Goal: Register for event/course

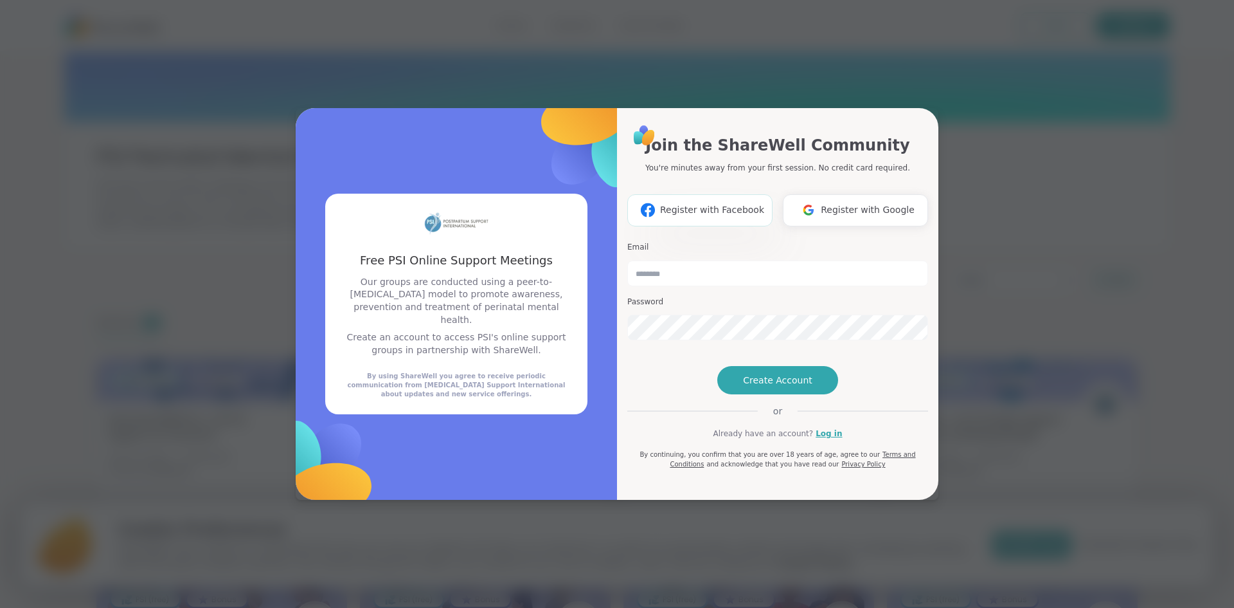
click at [708, 203] on span "Register with Facebook" at bounding box center [712, 210] width 104 height 14
click at [660, 260] on input "email" at bounding box center [777, 273] width 301 height 26
type input "**********"
click at [781, 386] on span "Create Account" at bounding box center [777, 380] width 69 height 13
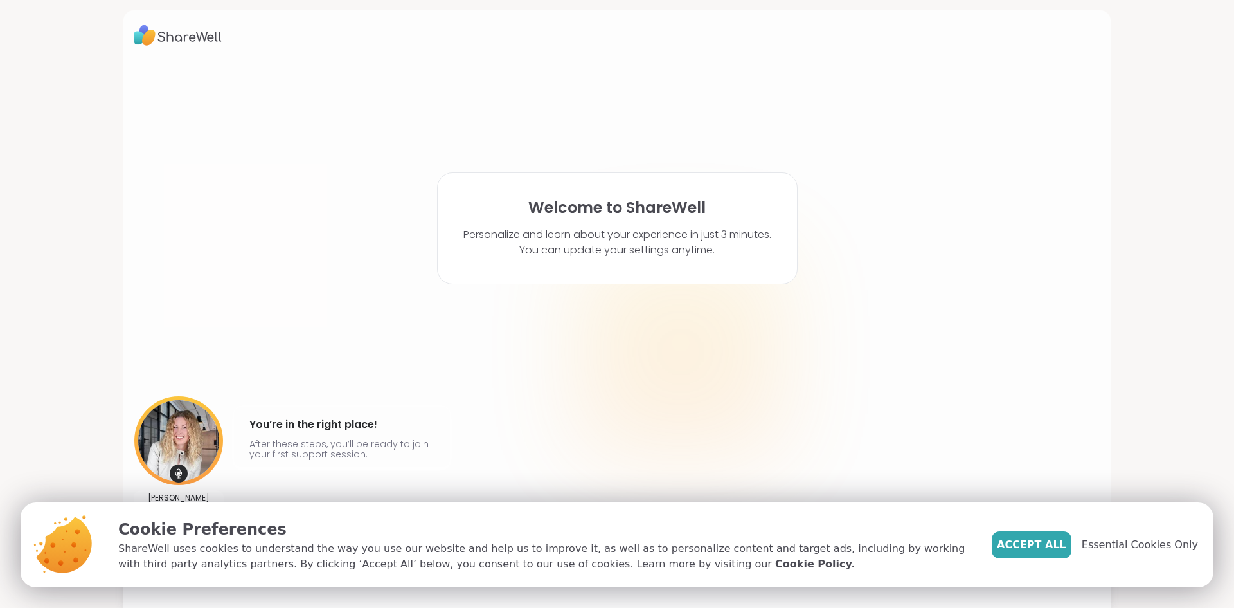
click at [1036, 552] on button "Accept All" at bounding box center [1032, 544] width 80 height 27
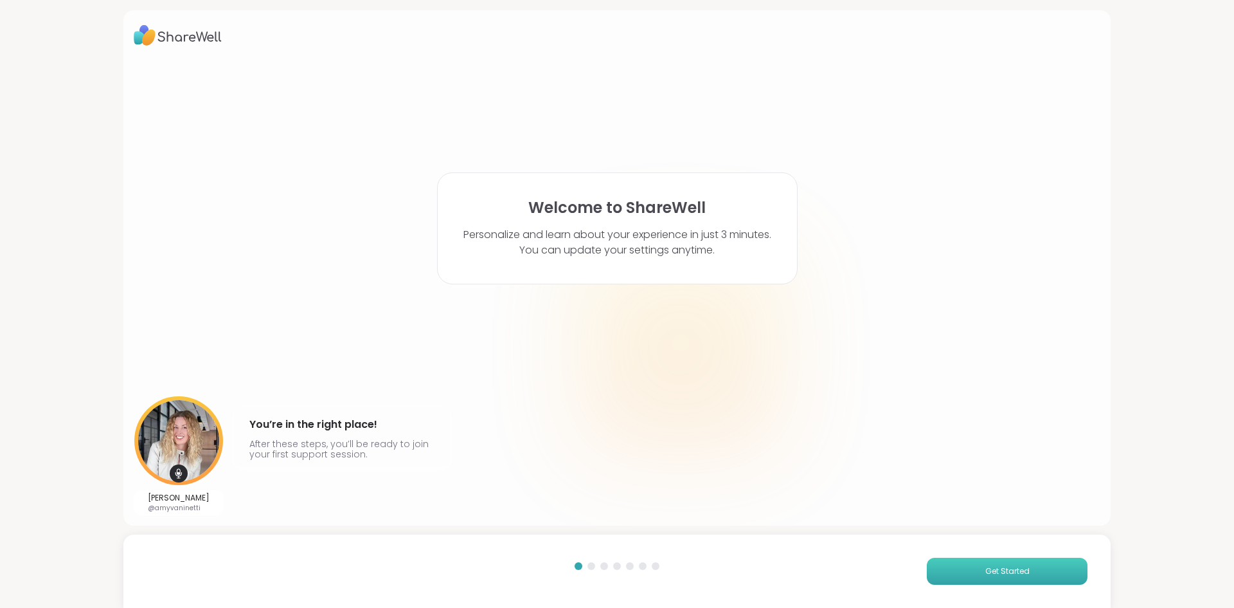
click at [979, 564] on button "Get Started" at bounding box center [1007, 570] width 161 height 27
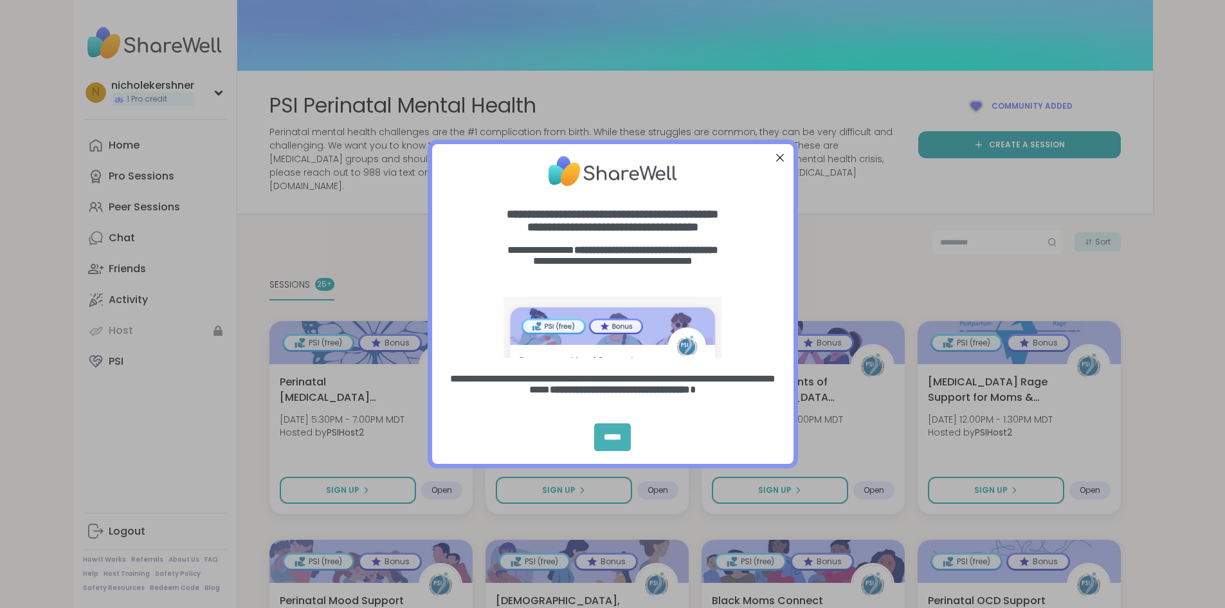
click at [618, 433] on div "*****" at bounding box center [612, 437] width 37 height 28
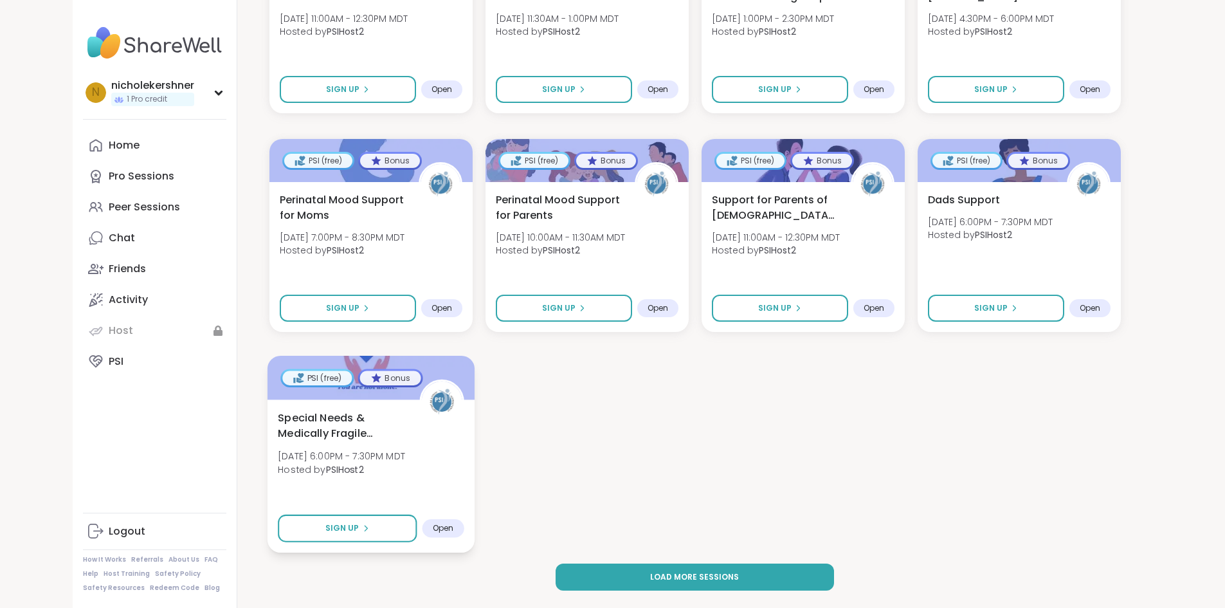
scroll to position [1285, 0]
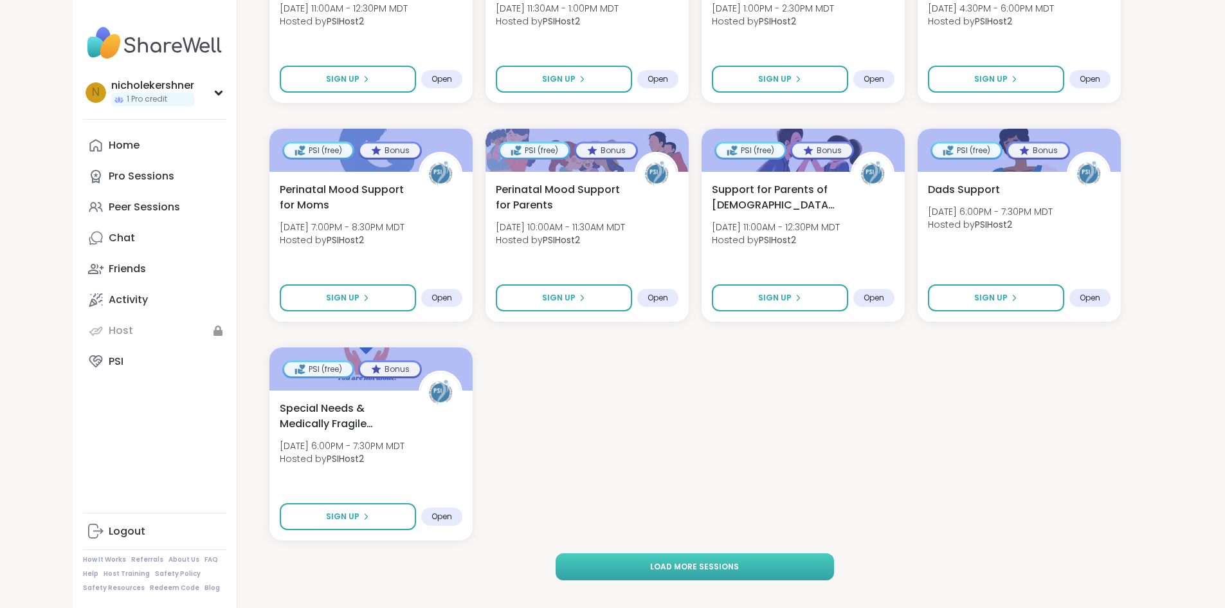
click at [728, 561] on span "Load more sessions" at bounding box center [694, 567] width 89 height 12
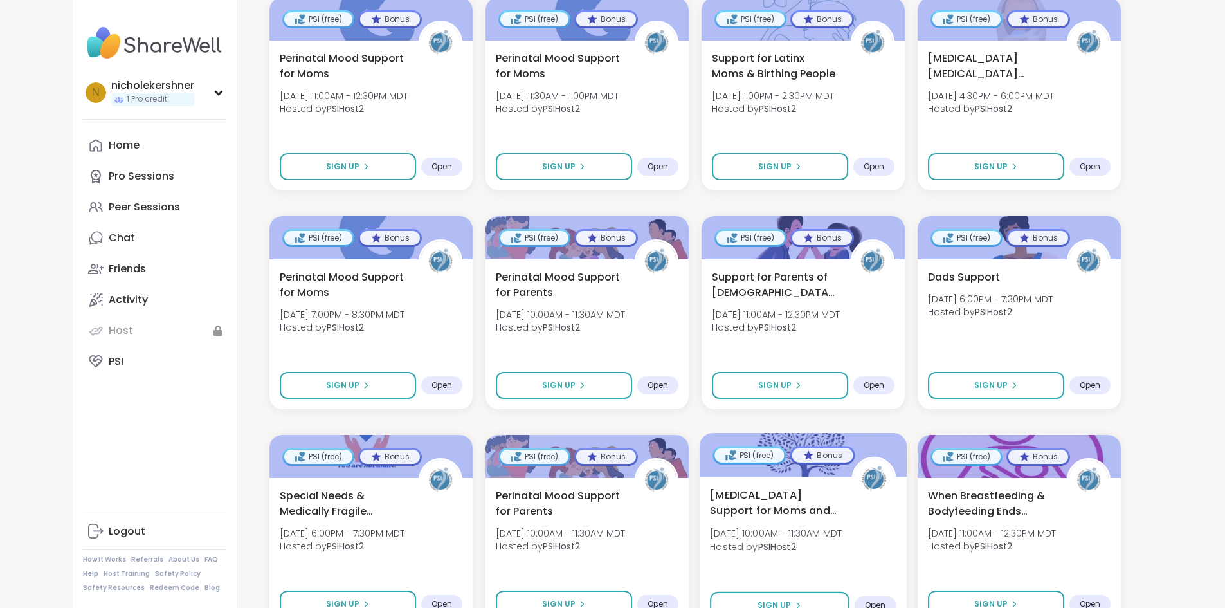
scroll to position [1221, 0]
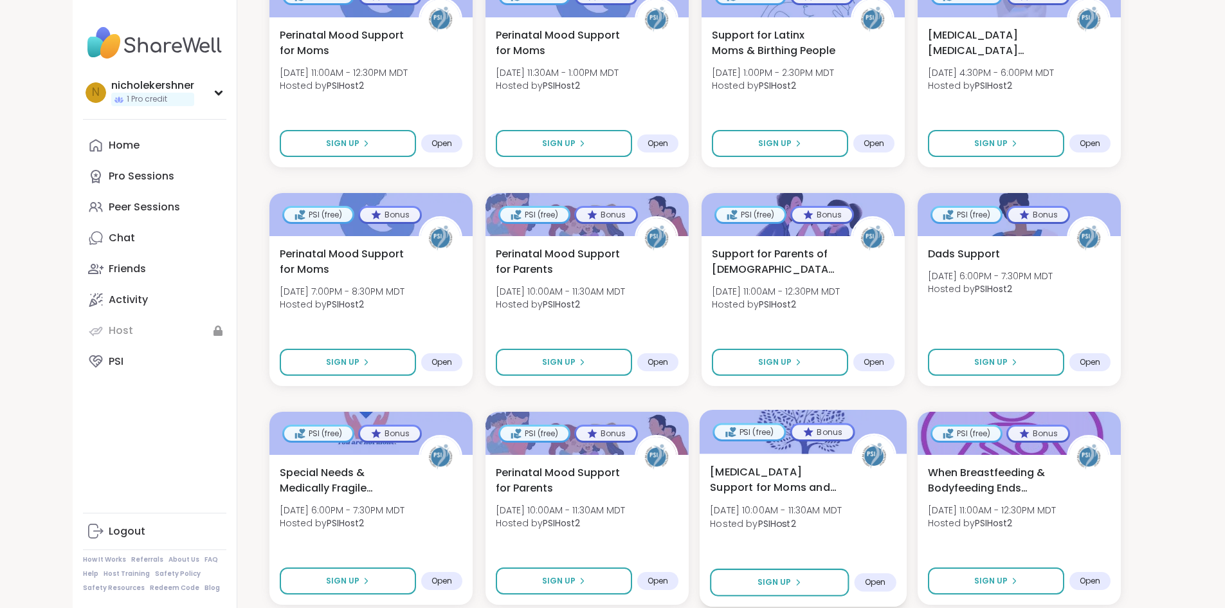
click at [885, 577] on span "Open" at bounding box center [874, 582] width 21 height 10
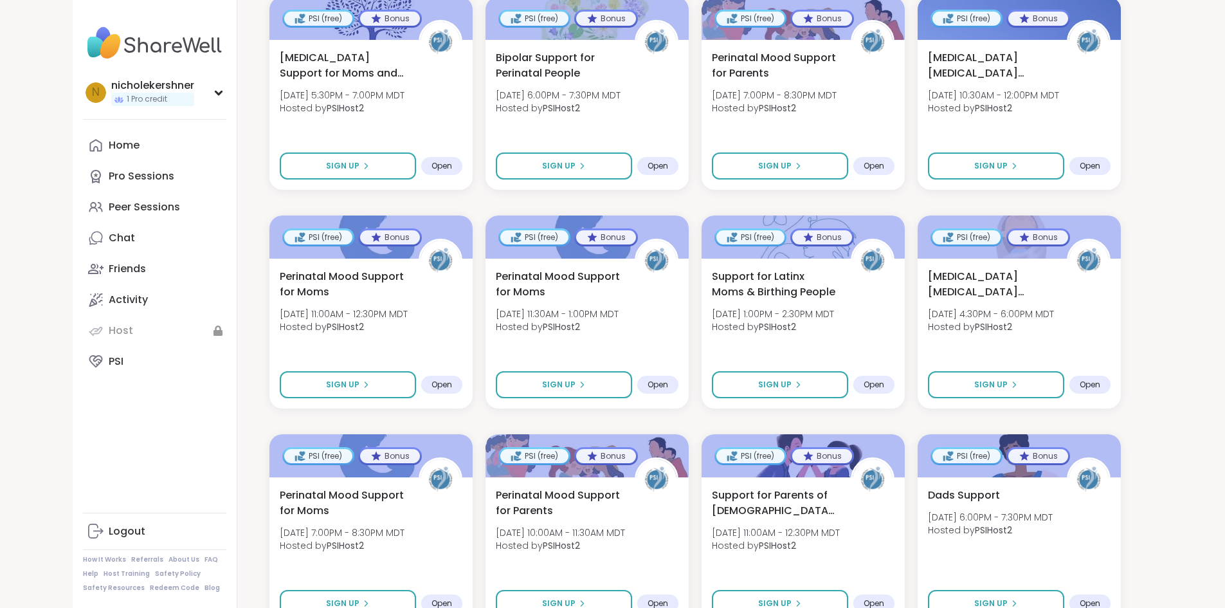
scroll to position [964, 0]
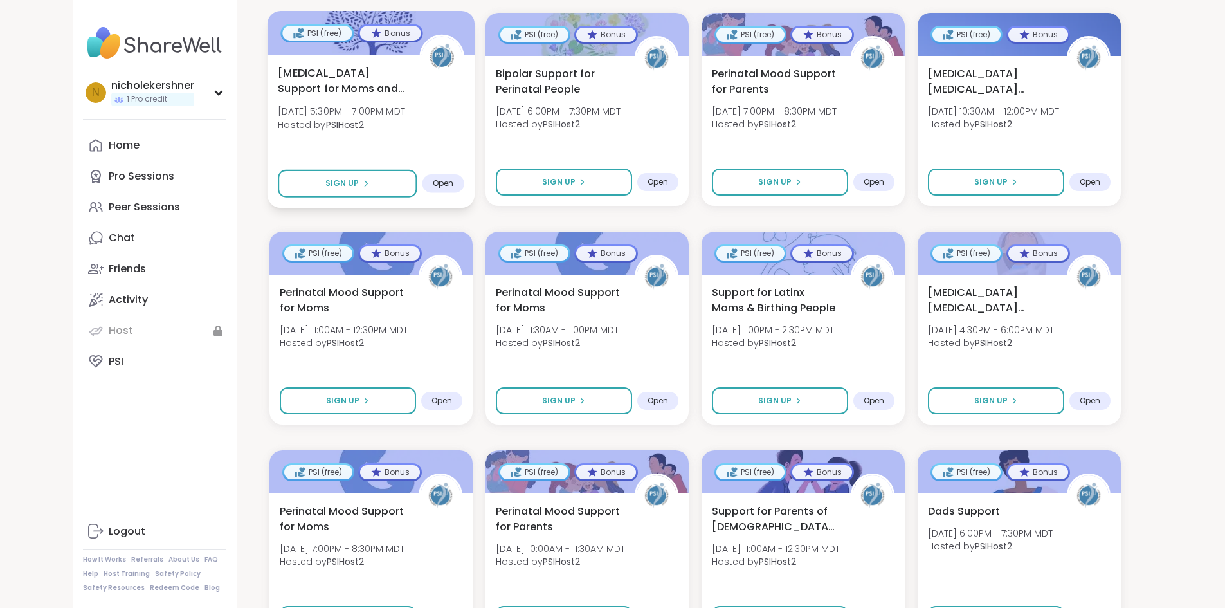
click at [432, 178] on span "Open" at bounding box center [442, 183] width 21 height 10
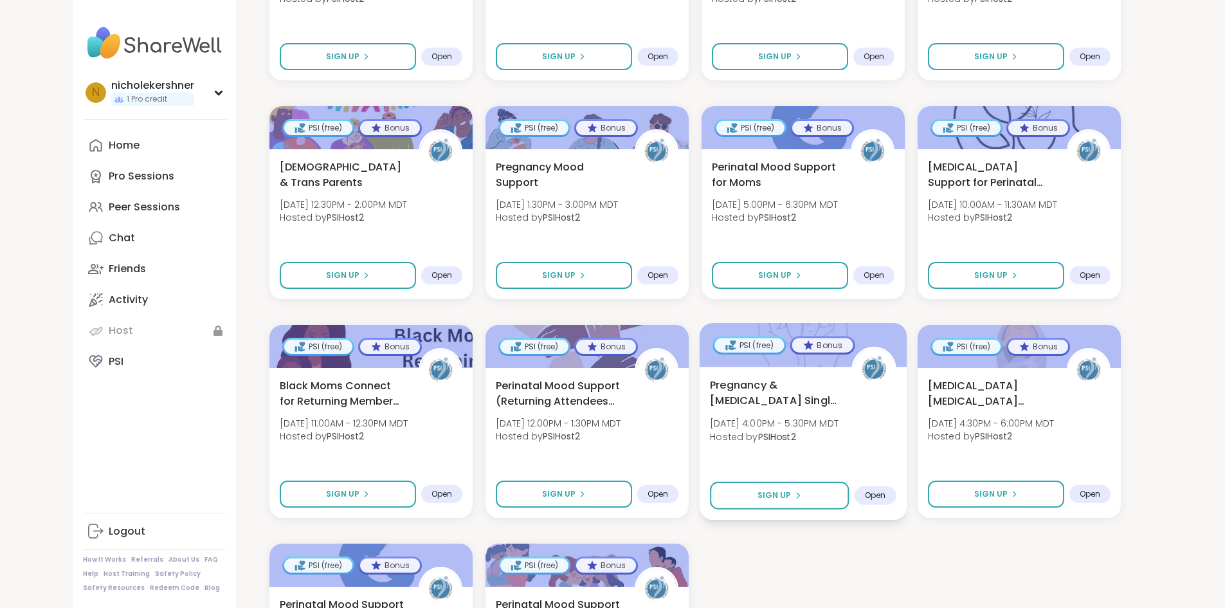
scroll to position [2597, 0]
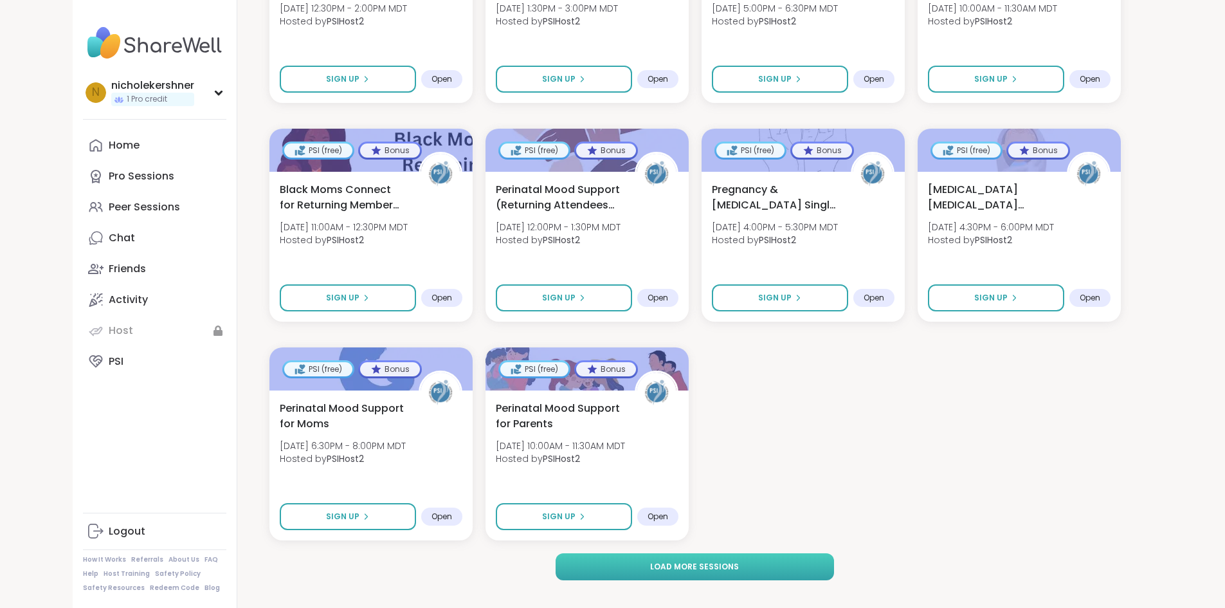
click at [714, 561] on span "Load more sessions" at bounding box center [694, 567] width 89 height 12
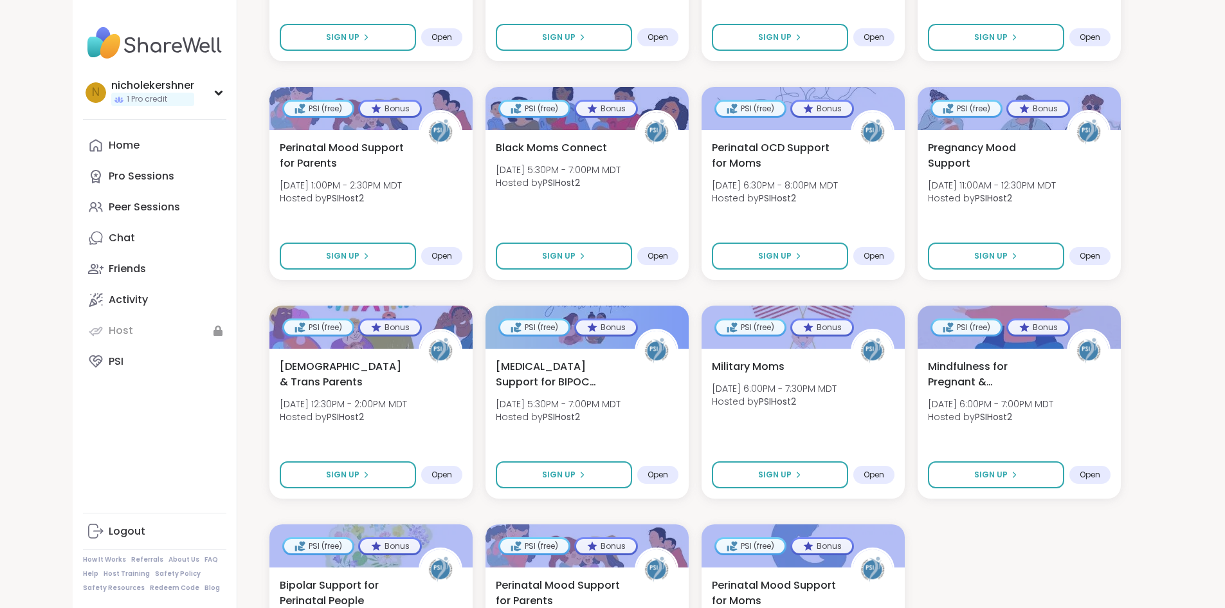
scroll to position [3908, 0]
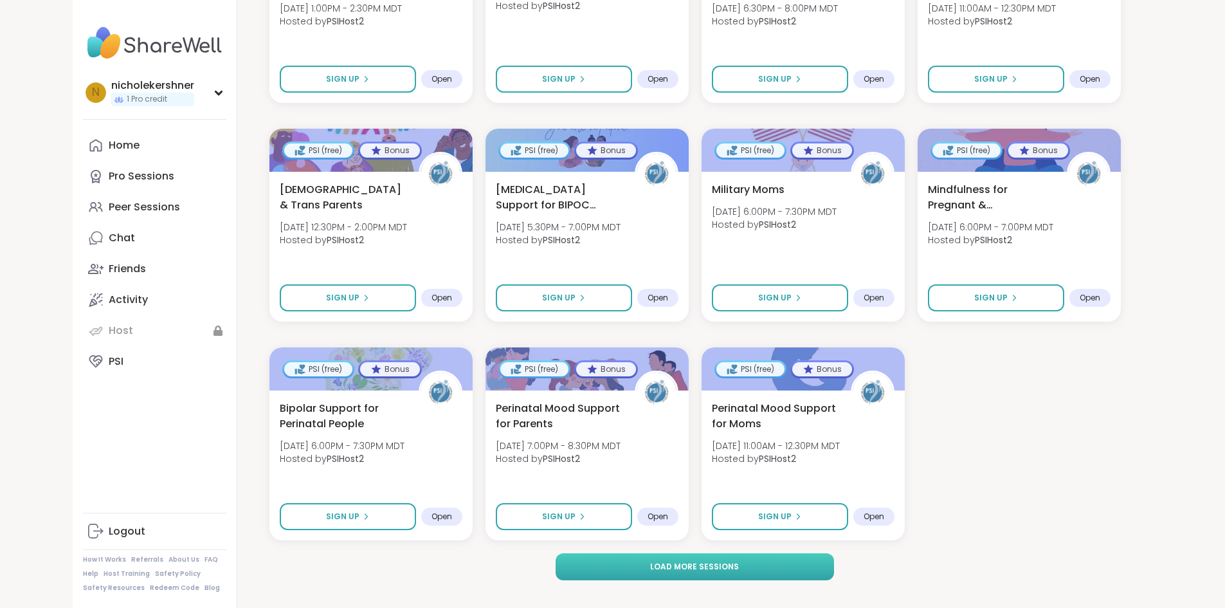
click at [659, 553] on button "Load more sessions" at bounding box center [694, 566] width 278 height 27
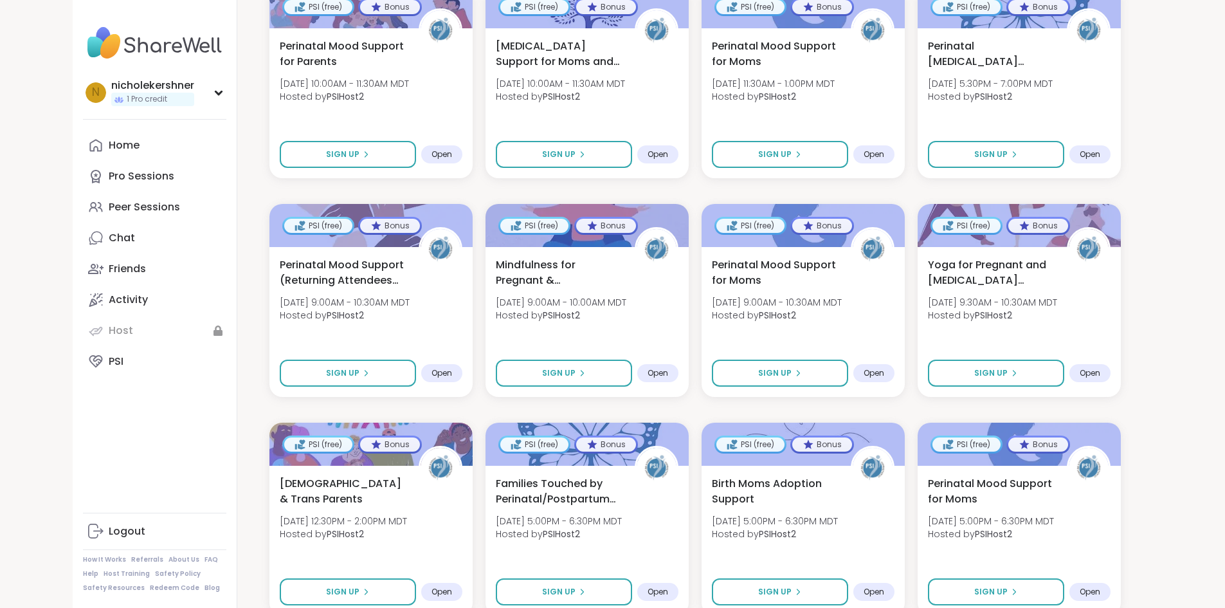
scroll to position [5219, 0]
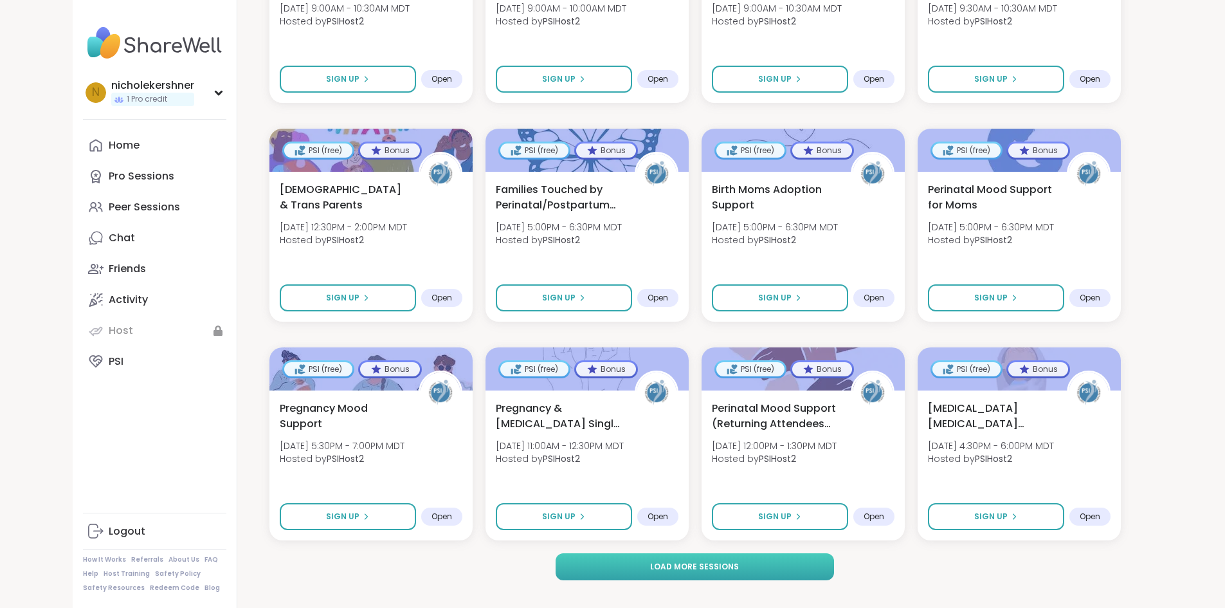
click at [669, 553] on button "Load more sessions" at bounding box center [694, 566] width 278 height 27
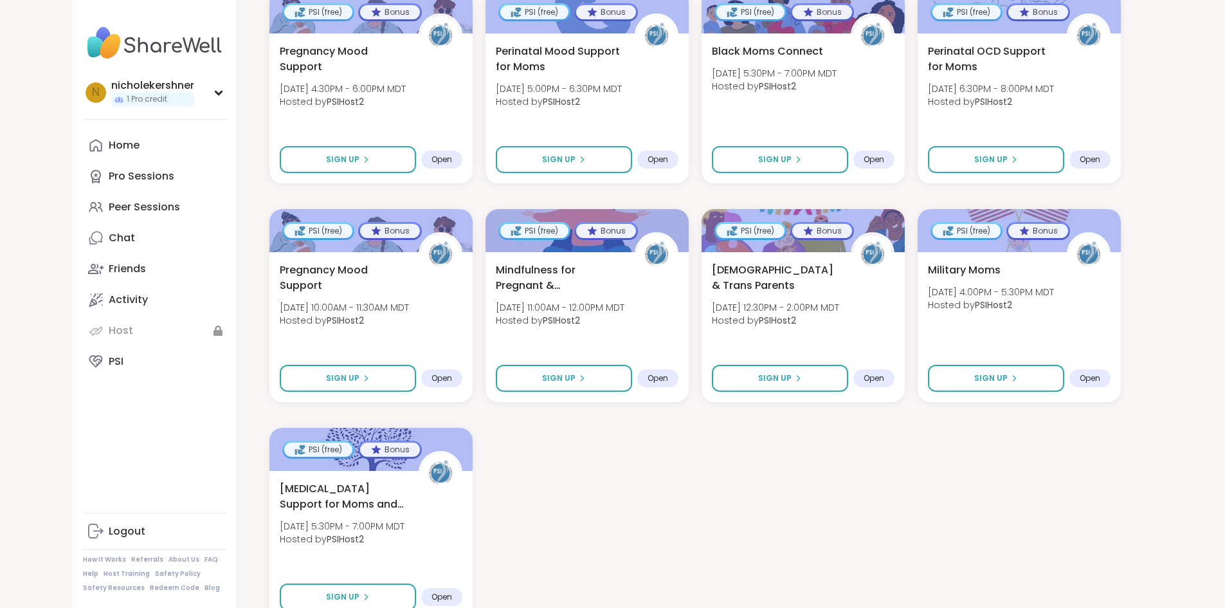
scroll to position [6698, 0]
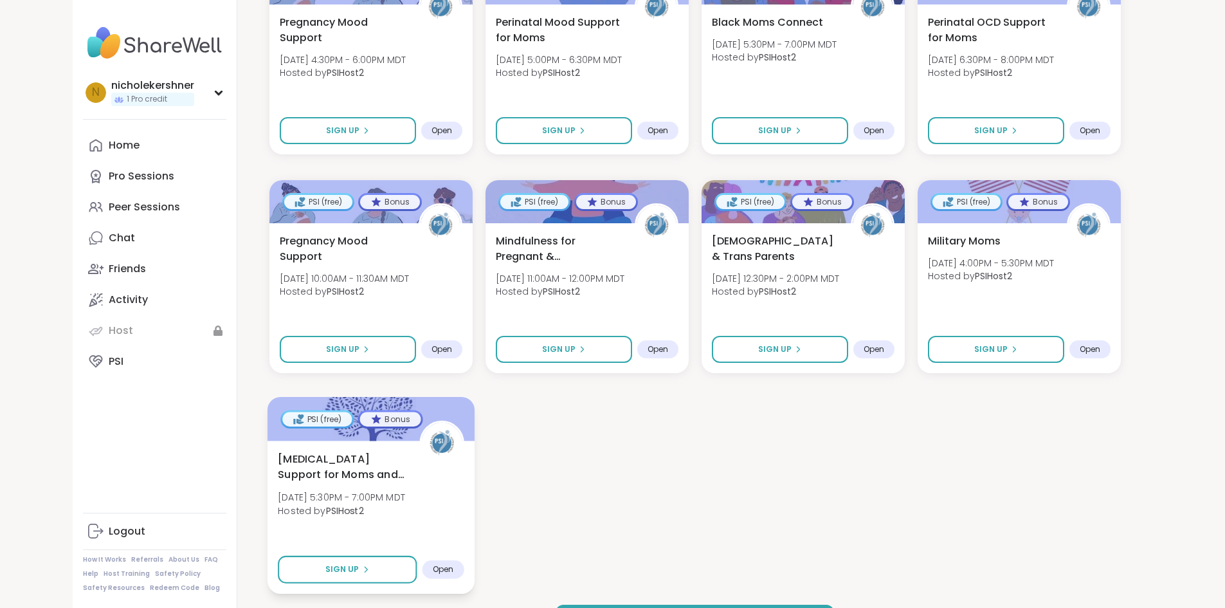
click at [432, 564] on span "Open" at bounding box center [442, 569] width 21 height 10
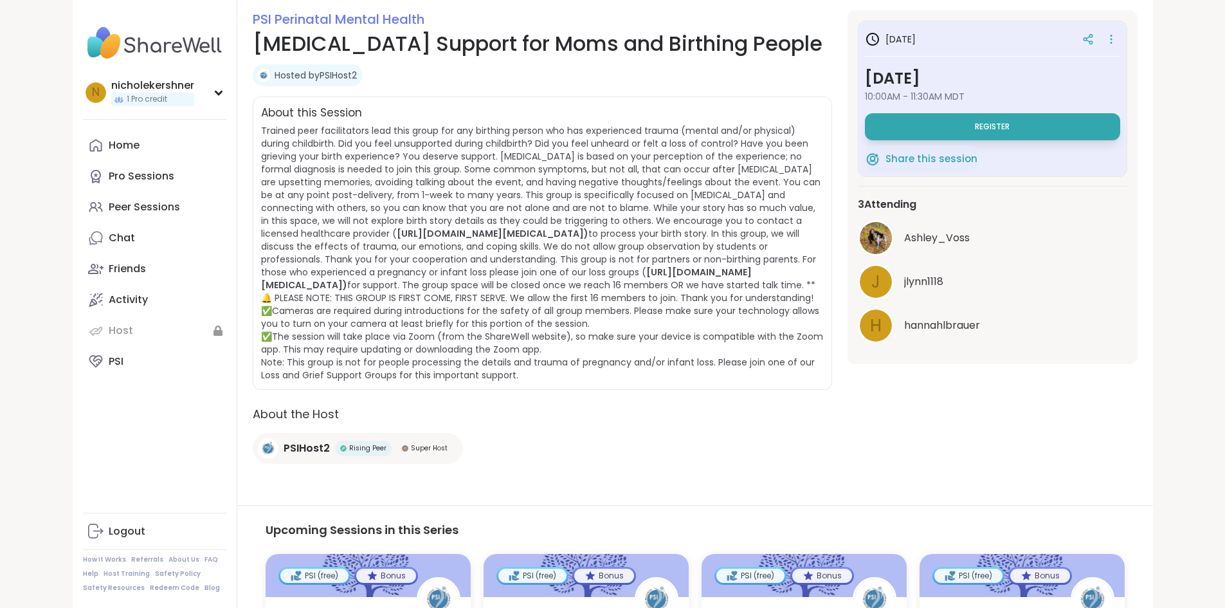
scroll to position [163, 0]
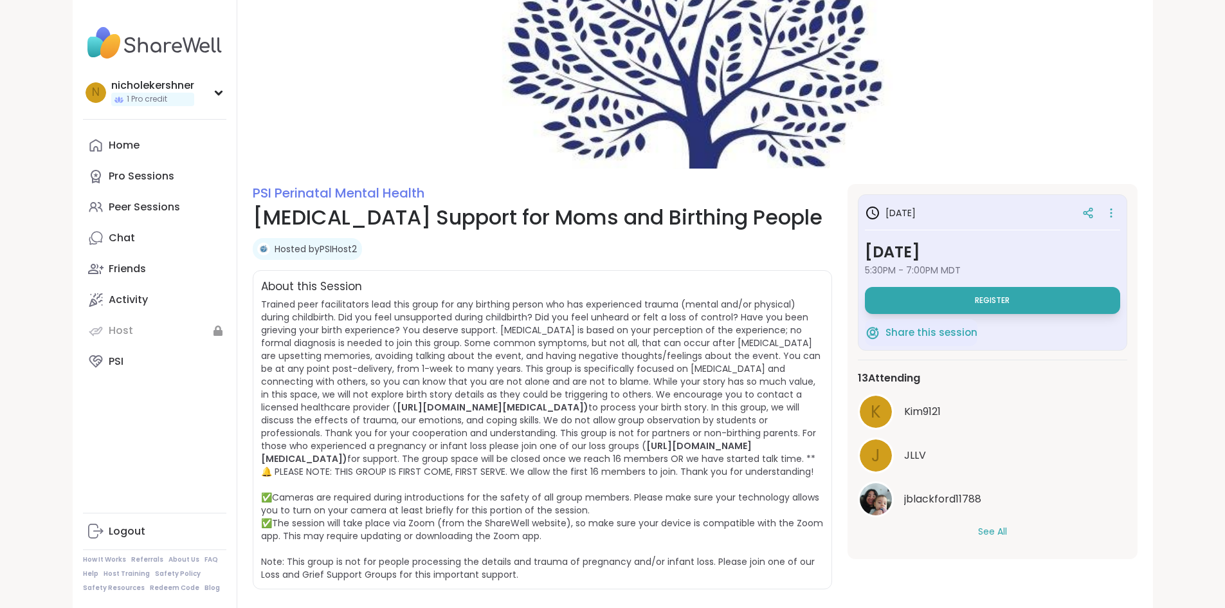
click at [1007, 530] on button "See All" at bounding box center [992, 532] width 29 height 14
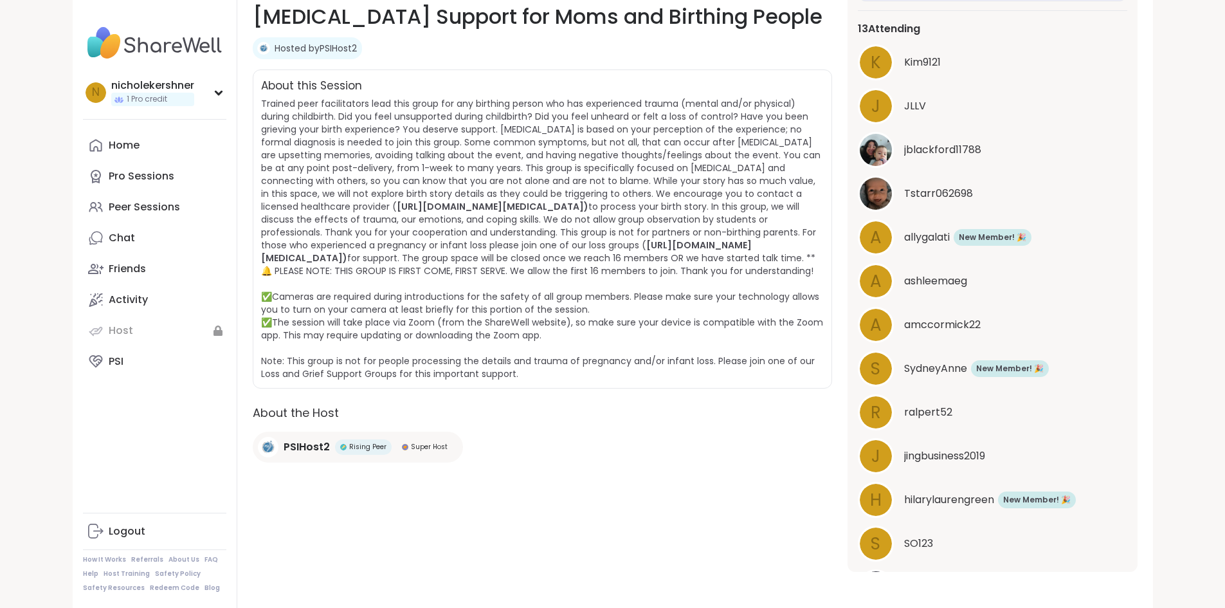
scroll to position [31, 0]
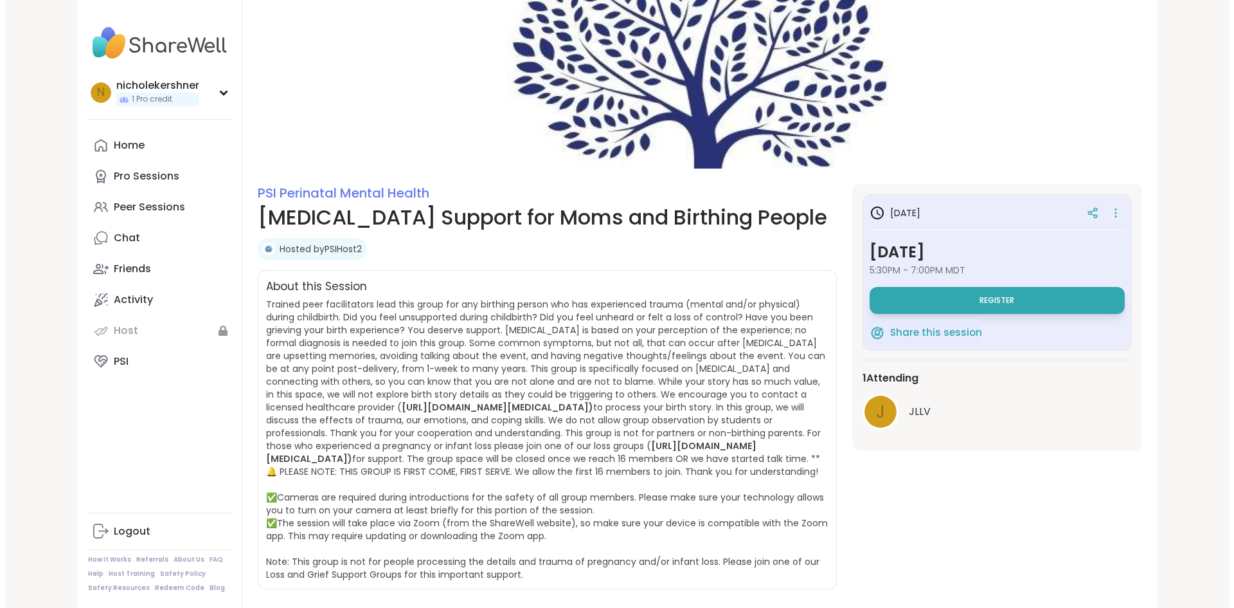
scroll to position [104, 0]
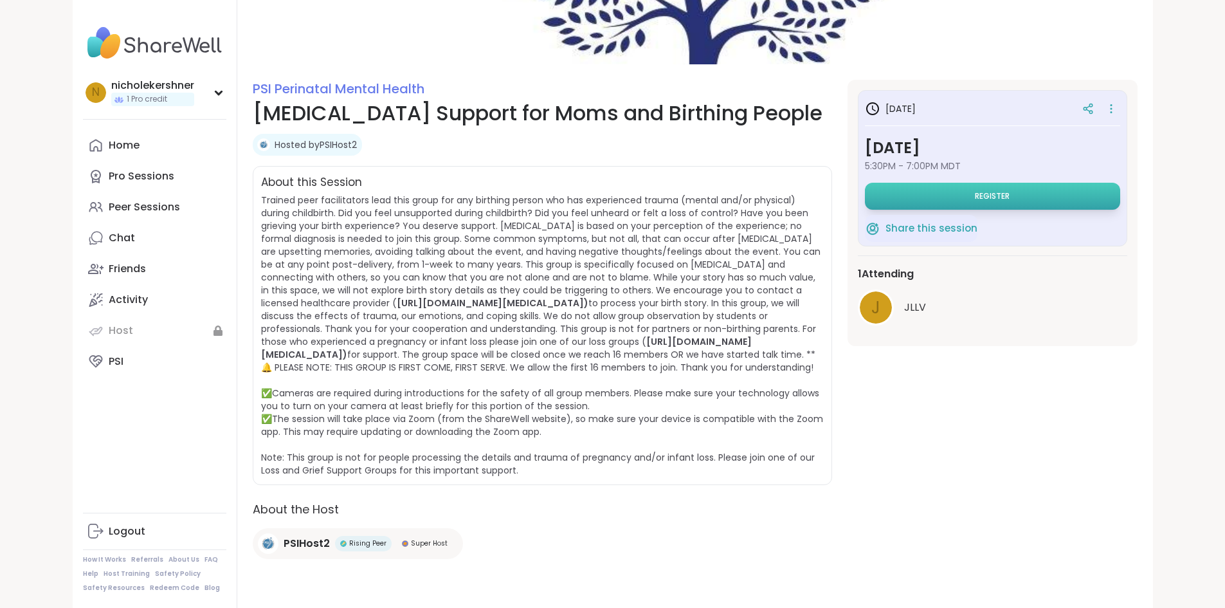
click at [1016, 188] on button "Register" at bounding box center [992, 196] width 255 height 27
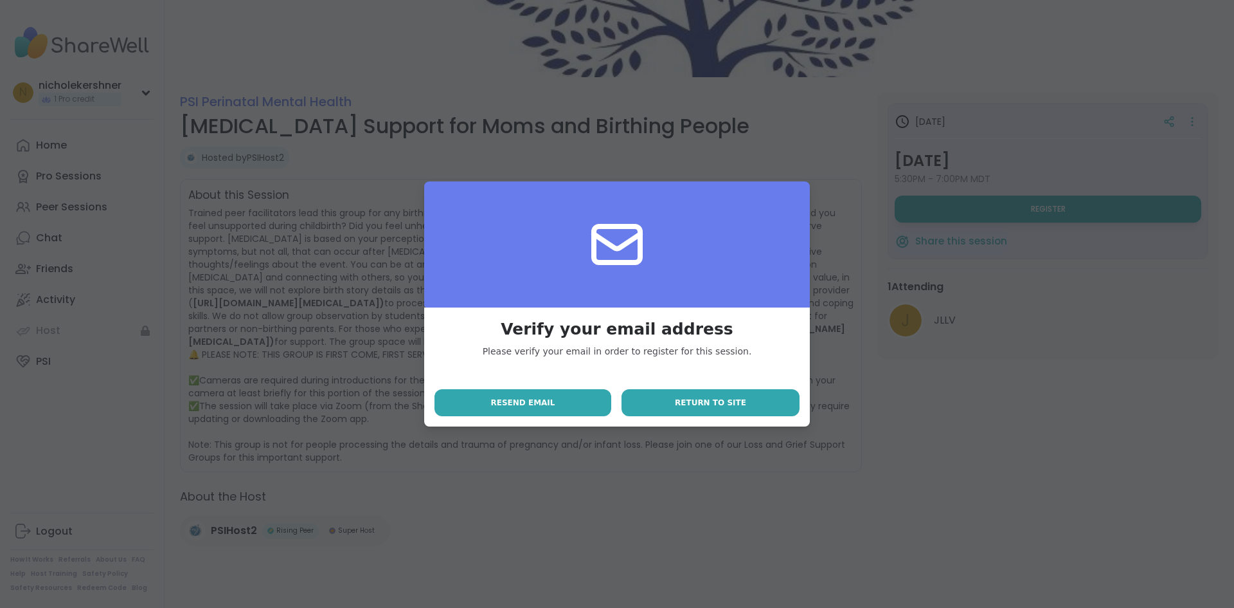
click at [681, 413] on button "Return to site" at bounding box center [711, 402] width 178 height 27
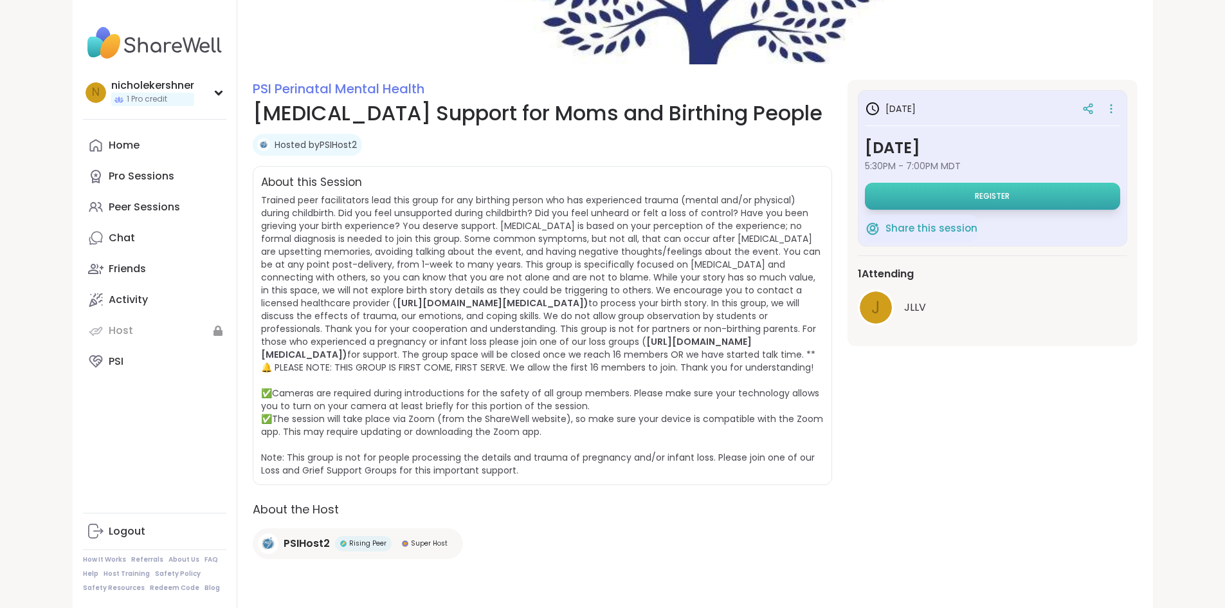
click at [1009, 192] on span "Register" at bounding box center [992, 196] width 35 height 10
select select "**"
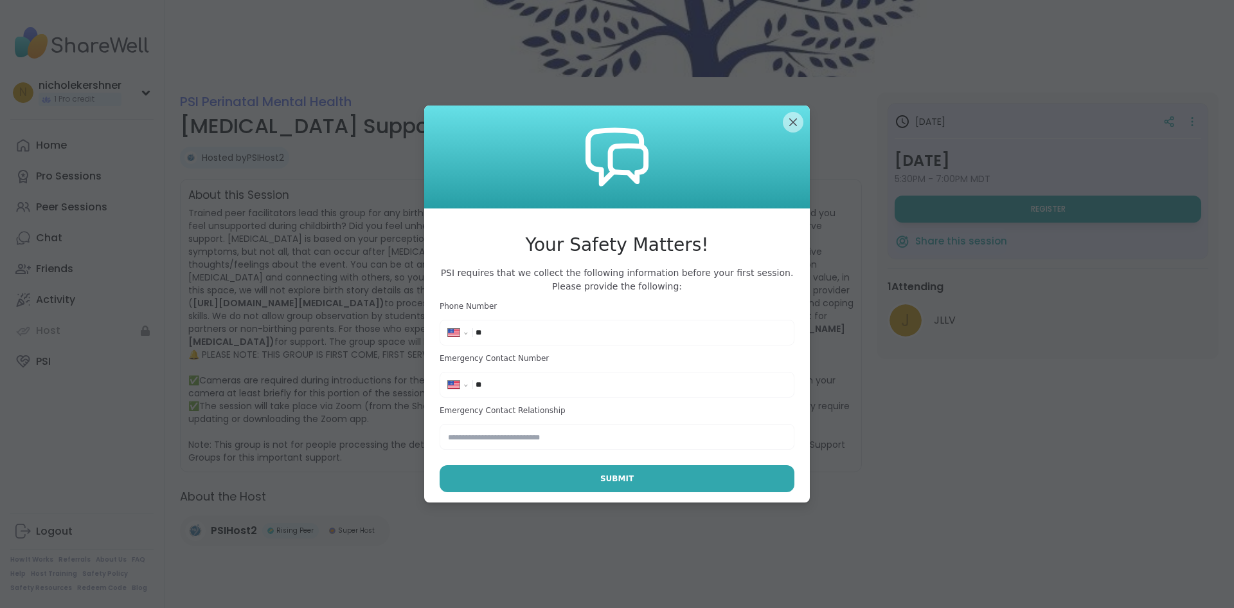
click at [502, 338] on input "**" at bounding box center [631, 332] width 311 height 13
type input "**********"
type input "******"
click at [583, 472] on button "Submit" at bounding box center [617, 478] width 355 height 27
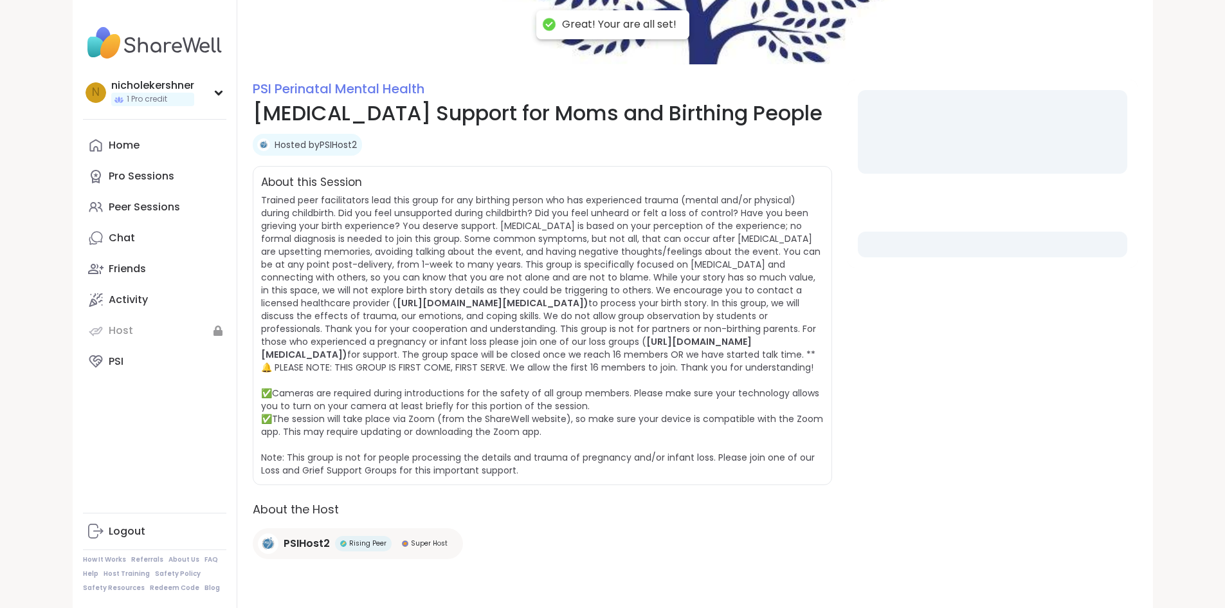
select select "**"
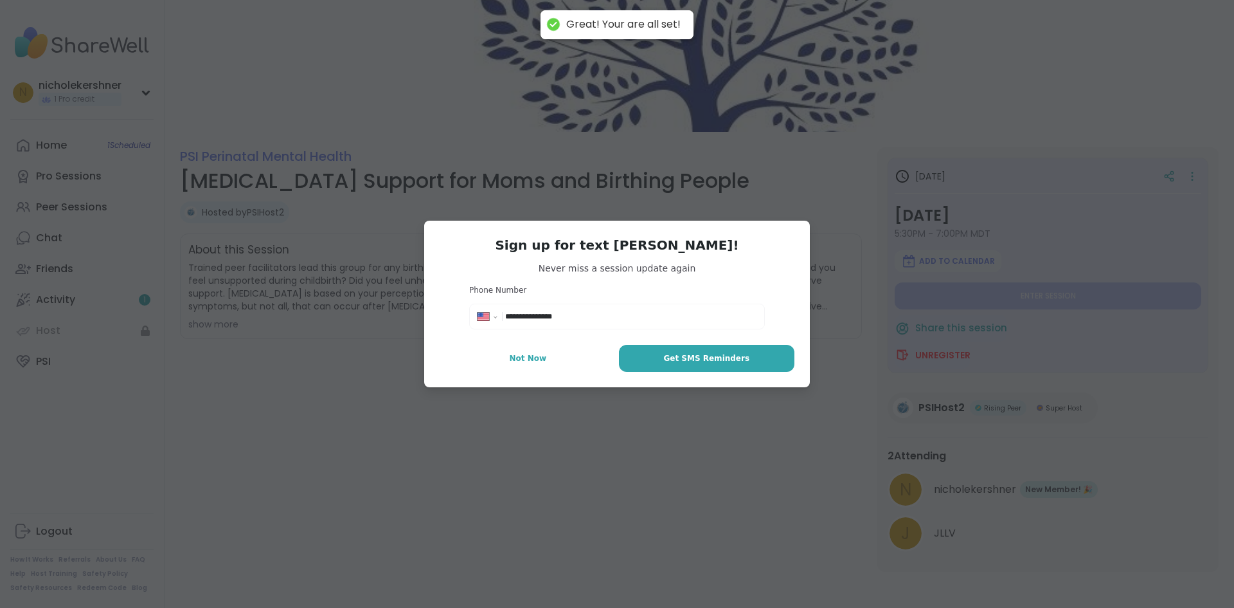
scroll to position [37, 0]
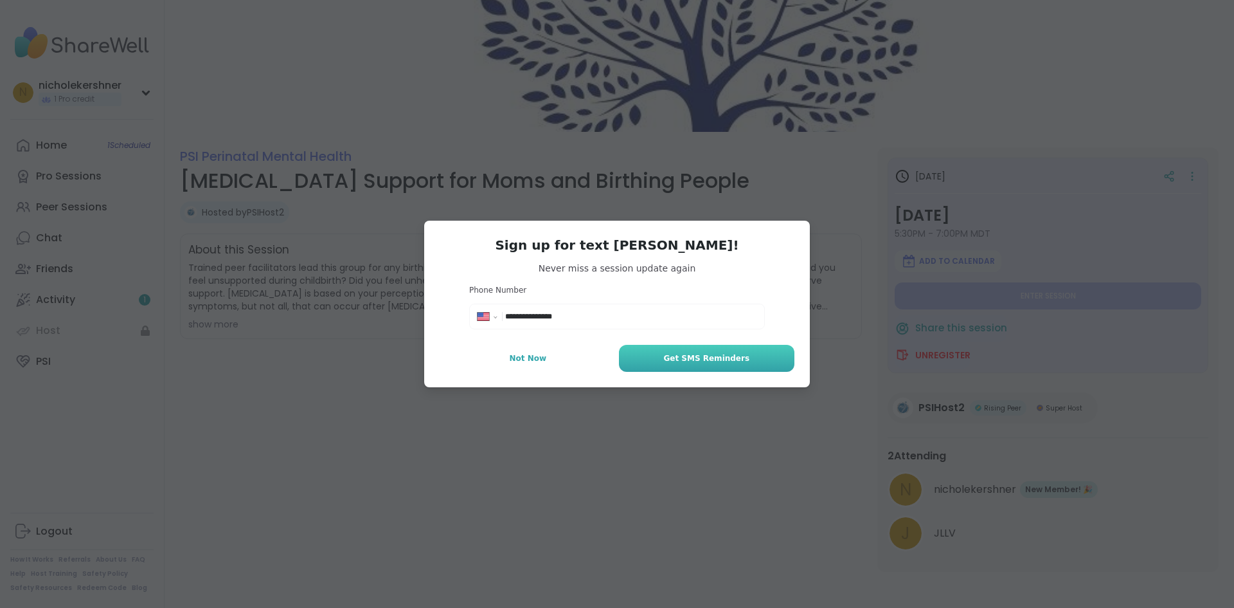
click at [660, 351] on button "Get SMS Reminders" at bounding box center [707, 358] width 176 height 27
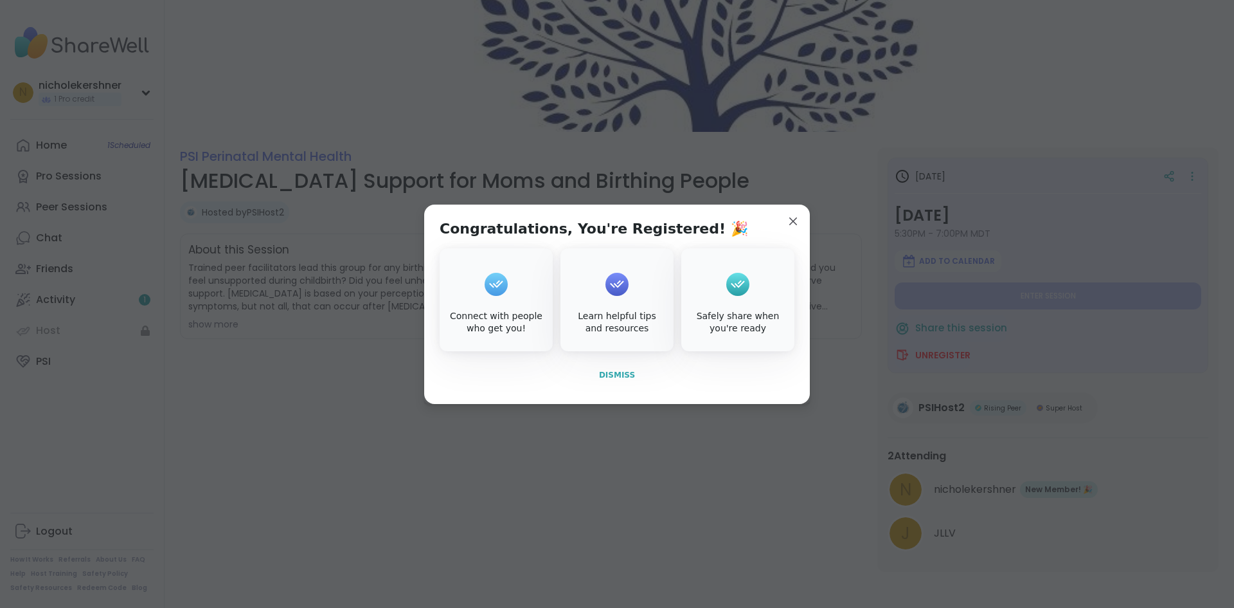
click at [604, 376] on span "Dismiss" at bounding box center [617, 374] width 36 height 9
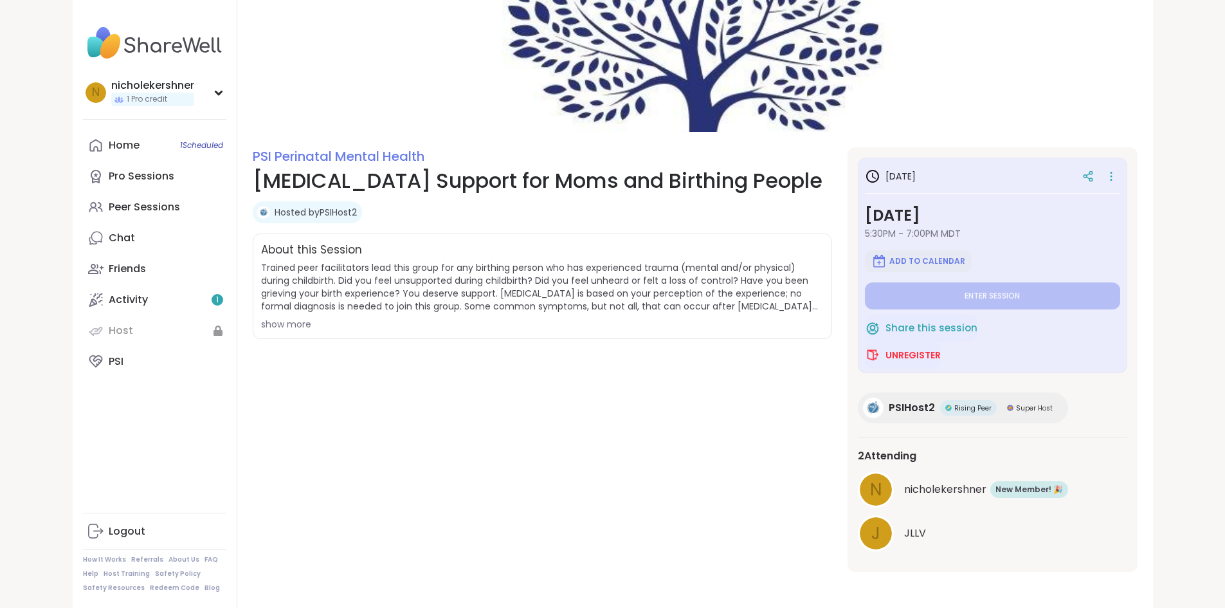
click at [924, 264] on span "Add to Calendar" at bounding box center [927, 261] width 76 height 10
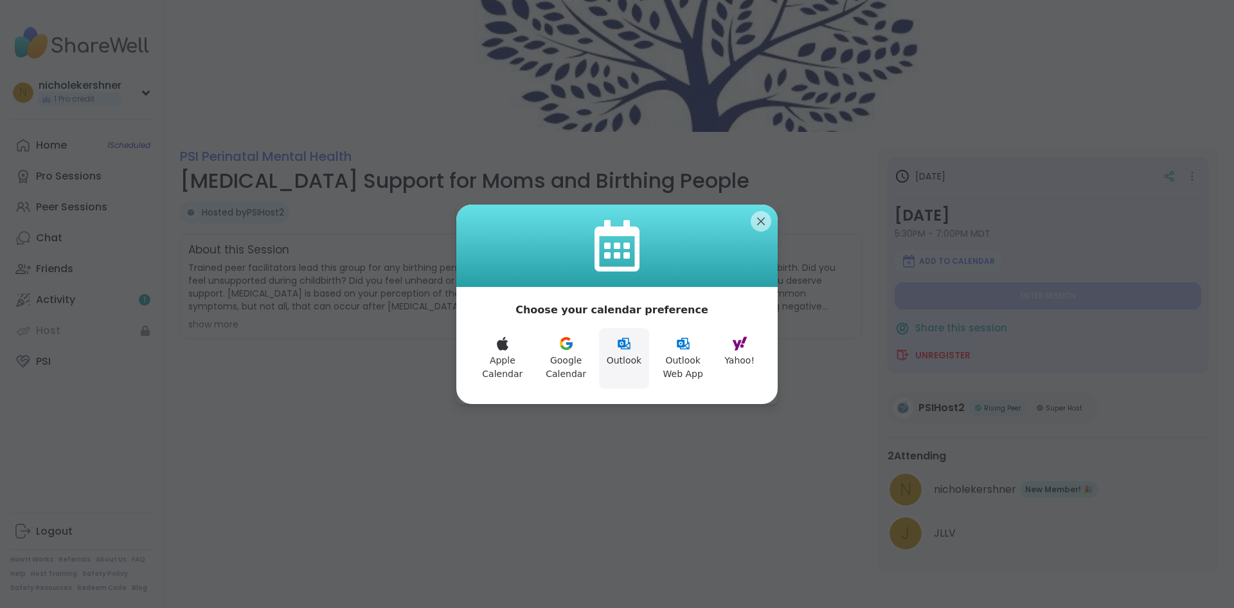
click at [620, 351] on button "Outlook" at bounding box center [624, 358] width 51 height 60
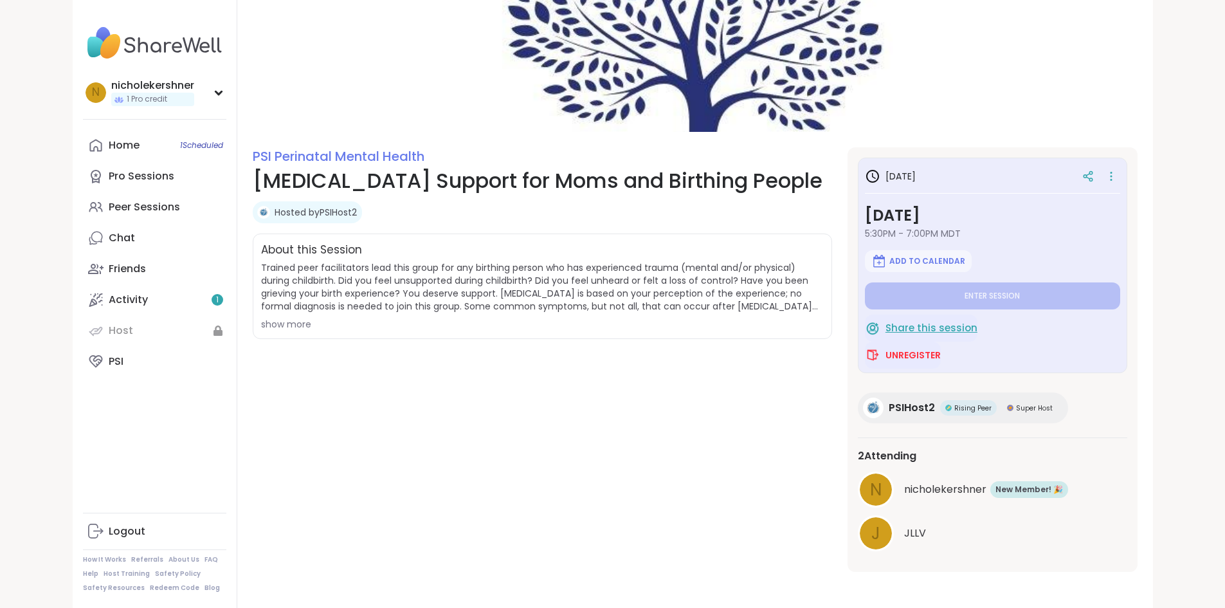
click at [962, 329] on span "Share this session" at bounding box center [931, 328] width 92 height 15
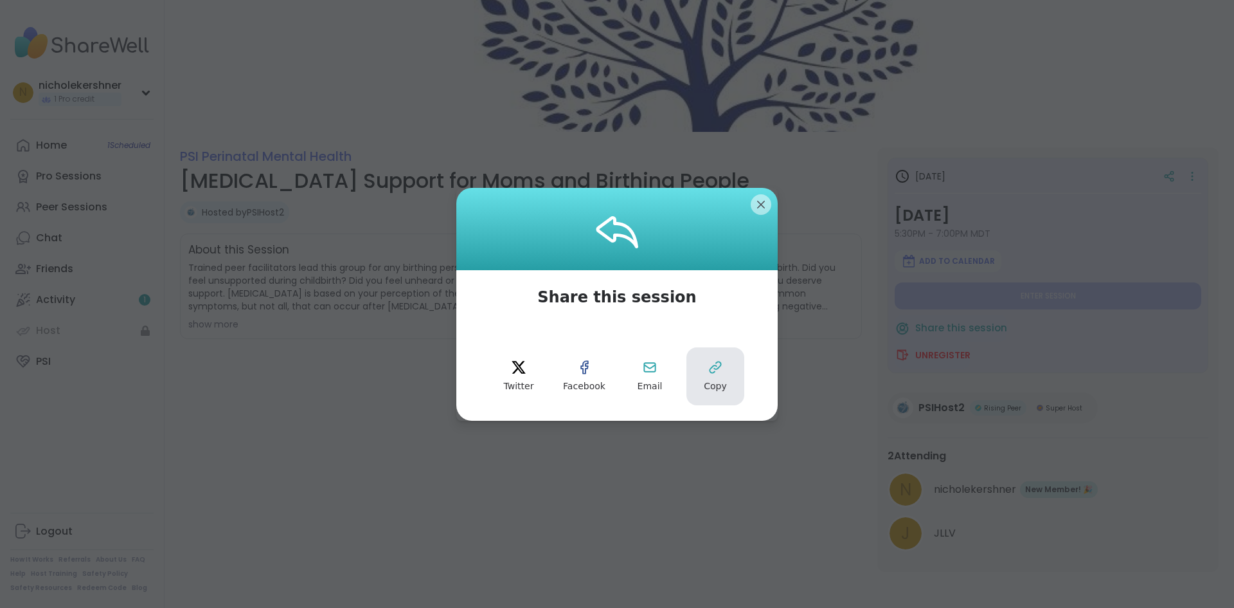
click at [711, 386] on span "Copy" at bounding box center [715, 386] width 23 height 13
